Goal: Transaction & Acquisition: Purchase product/service

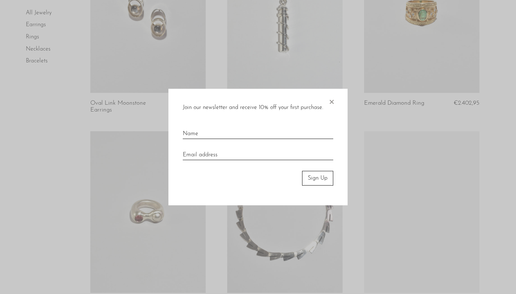
scroll to position [728, 0]
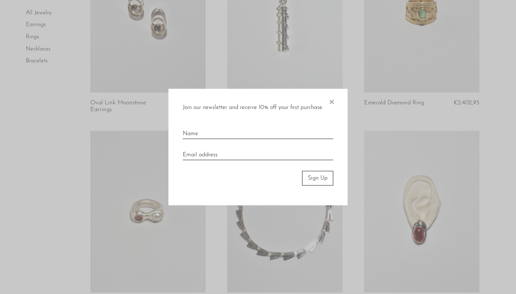
click at [331, 100] on span "×" at bounding box center [331, 100] width 7 height 23
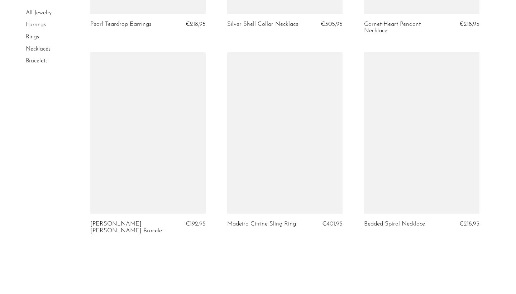
scroll to position [2239, 0]
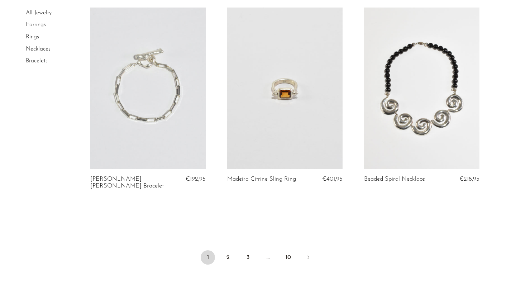
click at [413, 128] on link at bounding box center [421, 89] width 115 height 162
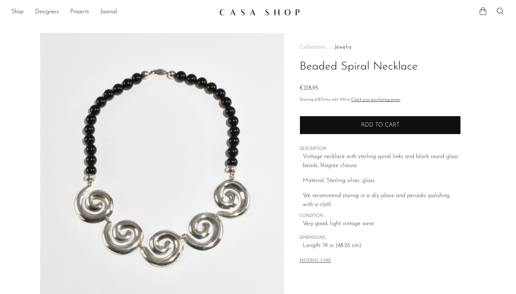
click at [369, 123] on span "Add to cart" at bounding box center [380, 125] width 39 height 6
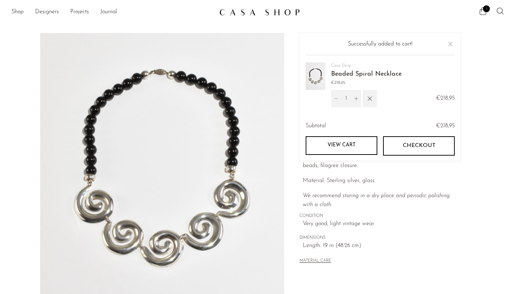
click at [358, 148] on link "View cart" at bounding box center [342, 145] width 72 height 19
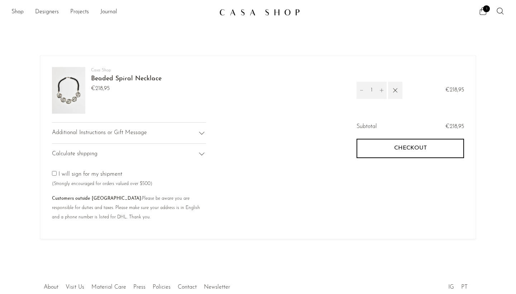
click at [202, 133] on icon at bounding box center [202, 133] width 9 height 9
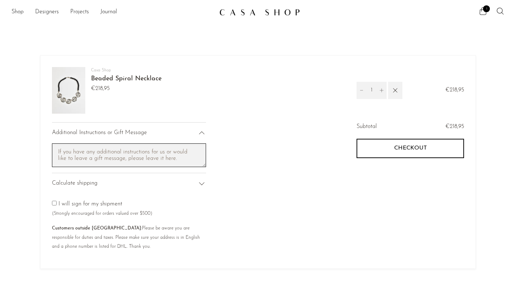
click at [161, 154] on textarea "Cart note" at bounding box center [129, 155] width 154 height 24
click at [264, 13] on img at bounding box center [259, 12] width 81 height 7
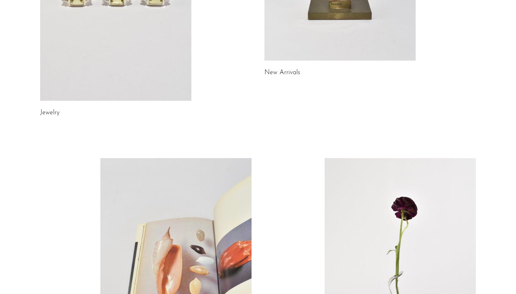
scroll to position [301, 0]
